Goal: Information Seeking & Learning: Check status

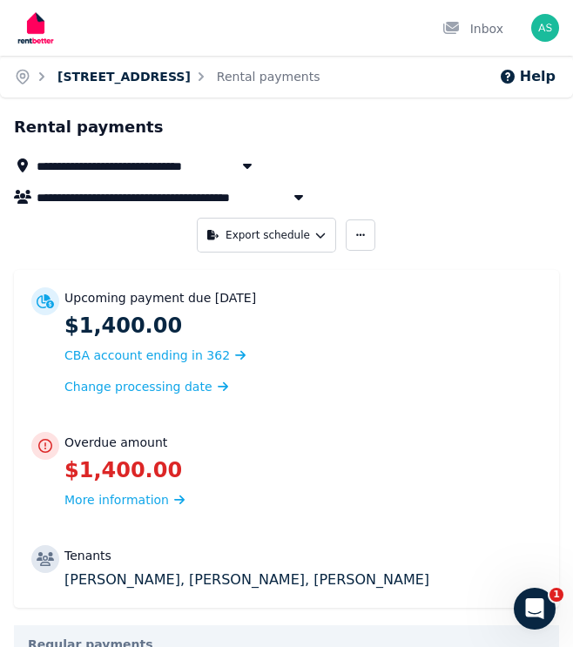
click at [96, 80] on link "[STREET_ADDRESS]" at bounding box center [123, 77] width 133 height 14
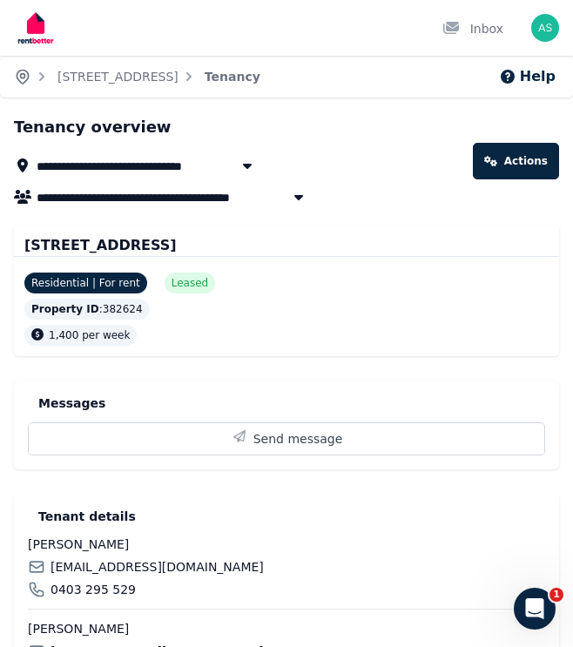
click at [23, 76] on icon "Breadcrumb" at bounding box center [22, 76] width 17 height 17
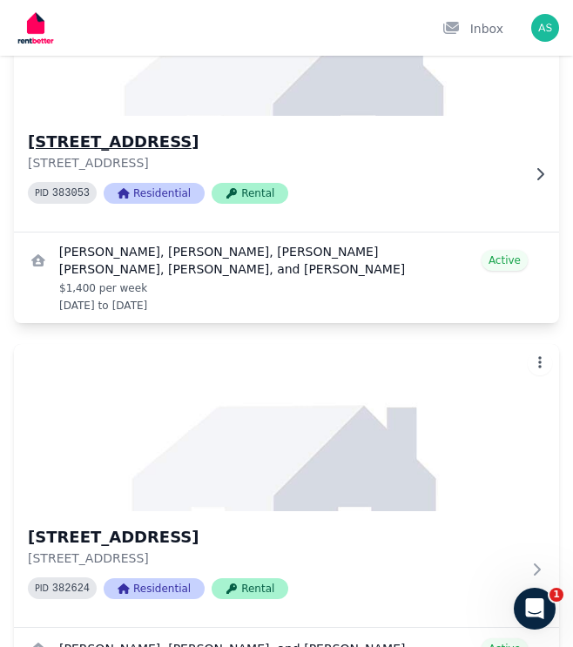
scroll to position [211, 0]
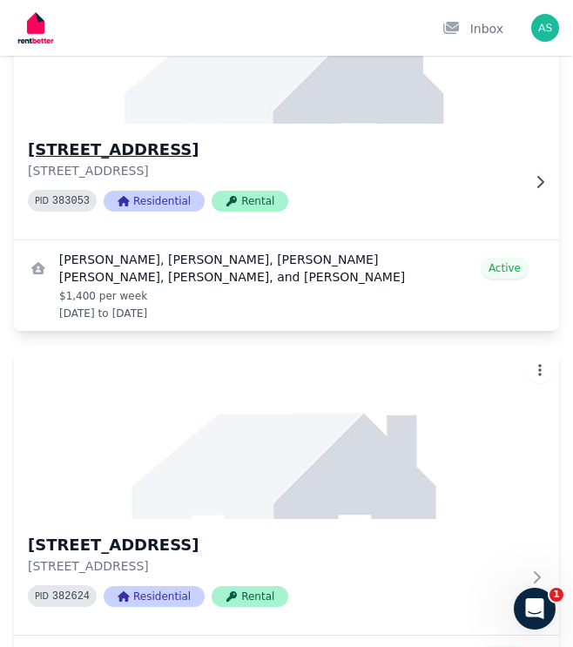
click at [73, 147] on h3 "[STREET_ADDRESS]" at bounding box center [274, 150] width 493 height 24
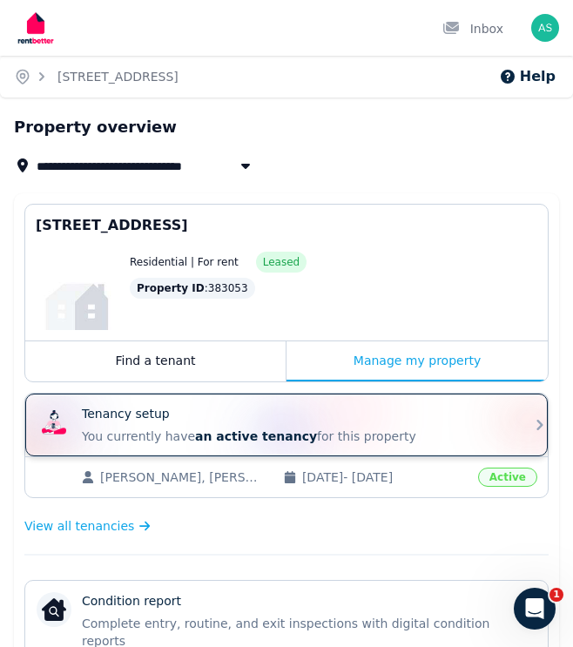
click at [180, 439] on p "You currently have an active tenancy for this property" at bounding box center [293, 435] width 423 height 17
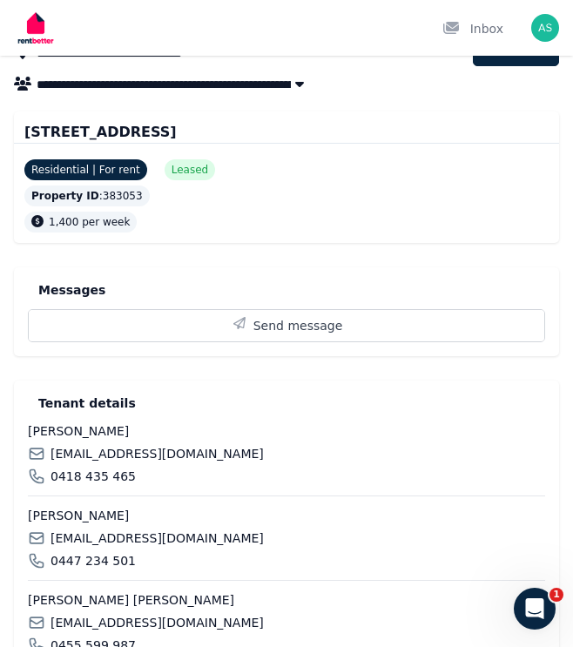
scroll to position [127, 0]
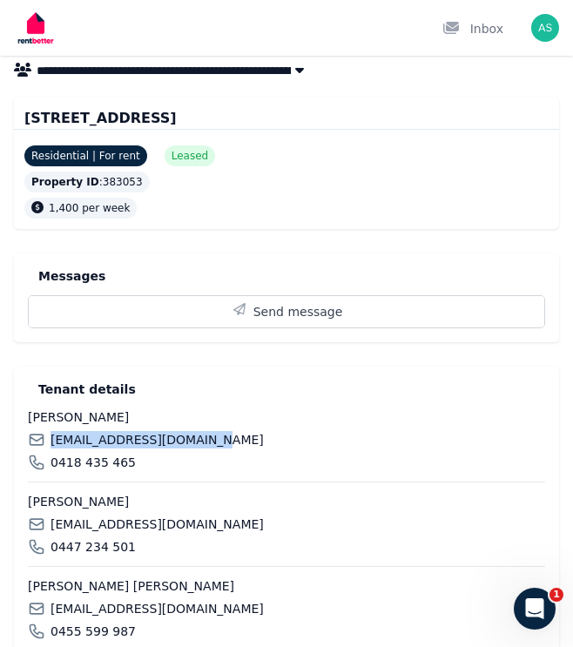
drag, startPoint x: 53, startPoint y: 436, endPoint x: 211, endPoint y: 445, distance: 157.8
click at [211, 445] on div "[EMAIL_ADDRESS][DOMAIN_NAME]" at bounding box center [286, 439] width 517 height 17
copy span "[EMAIL_ADDRESS][DOMAIN_NAME]"
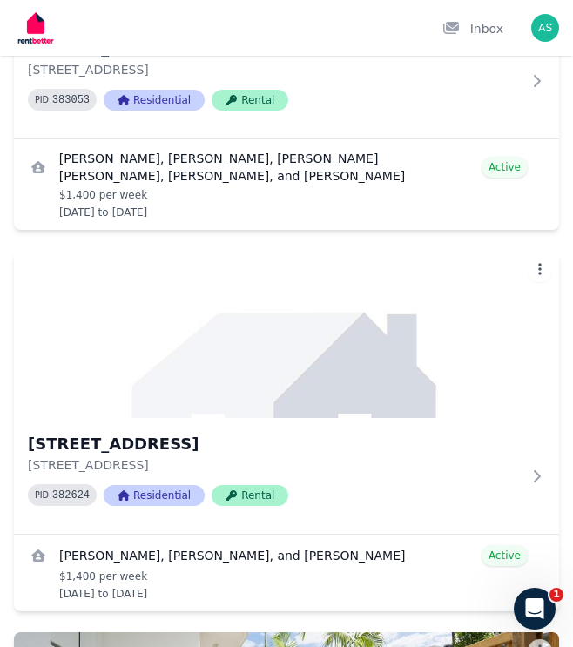
scroll to position [529, 0]
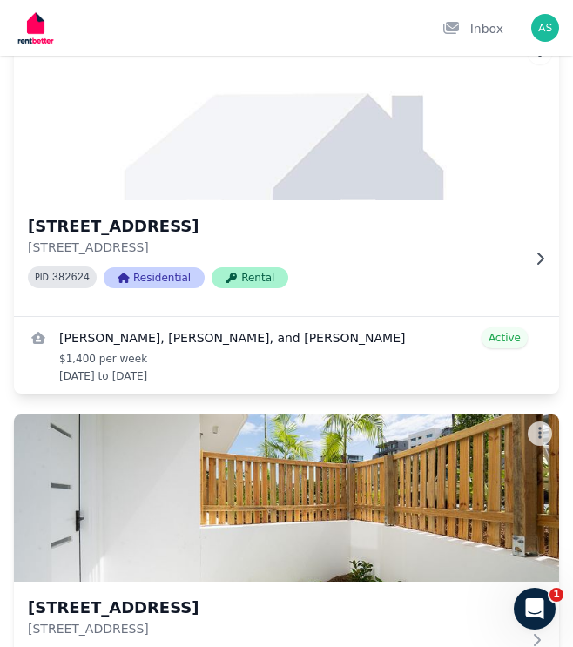
click at [191, 220] on h3 "[STREET_ADDRESS]" at bounding box center [274, 226] width 493 height 24
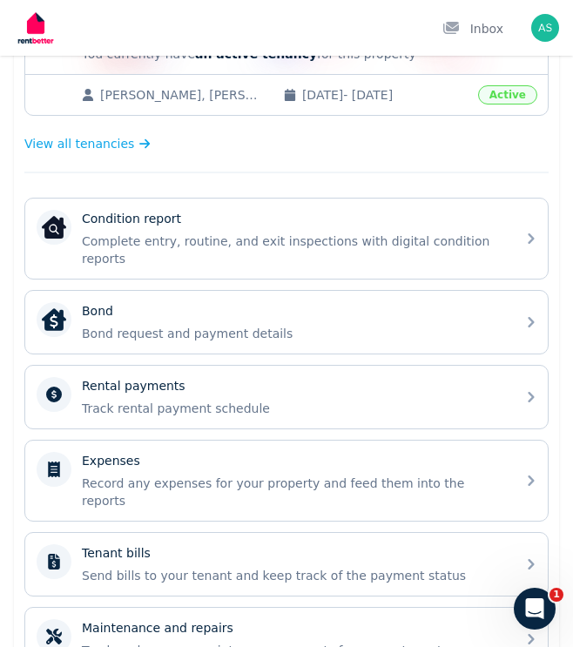
scroll to position [385, 0]
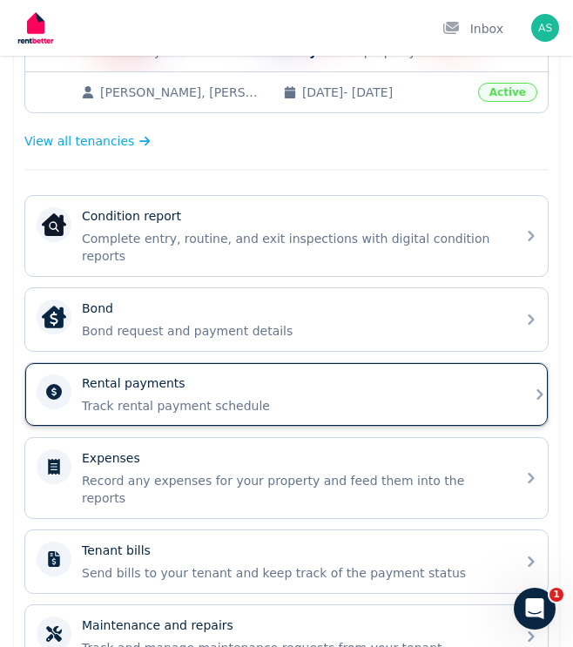
click at [144, 397] on p "Track rental payment schedule" at bounding box center [293, 405] width 423 height 17
